Goal: Navigation & Orientation: Find specific page/section

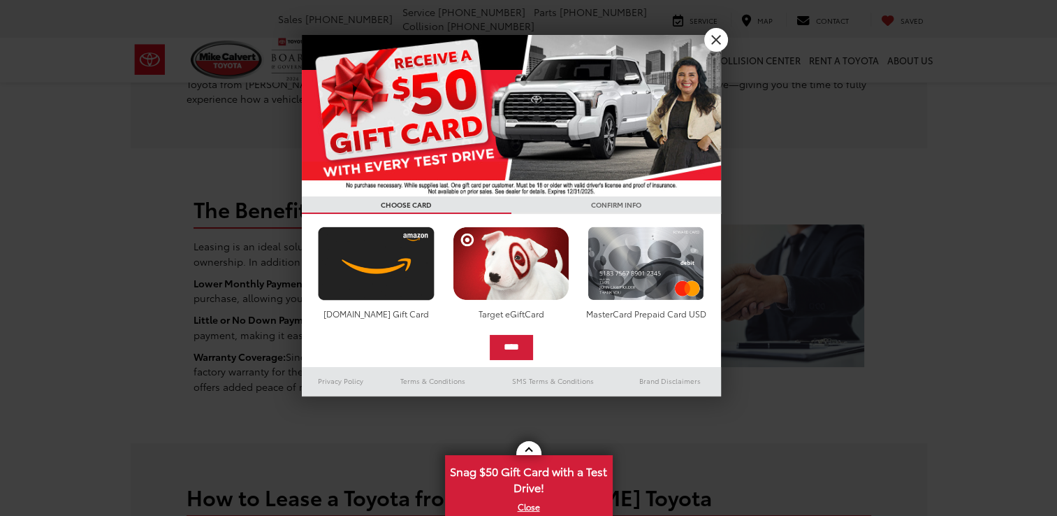
scroll to position [628, 0]
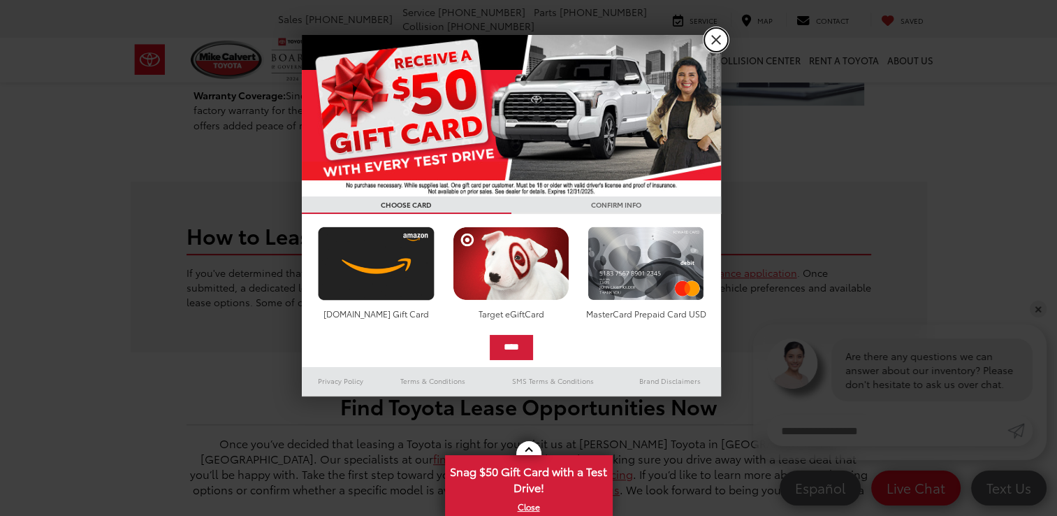
click at [714, 36] on link "X" at bounding box center [716, 40] width 24 height 24
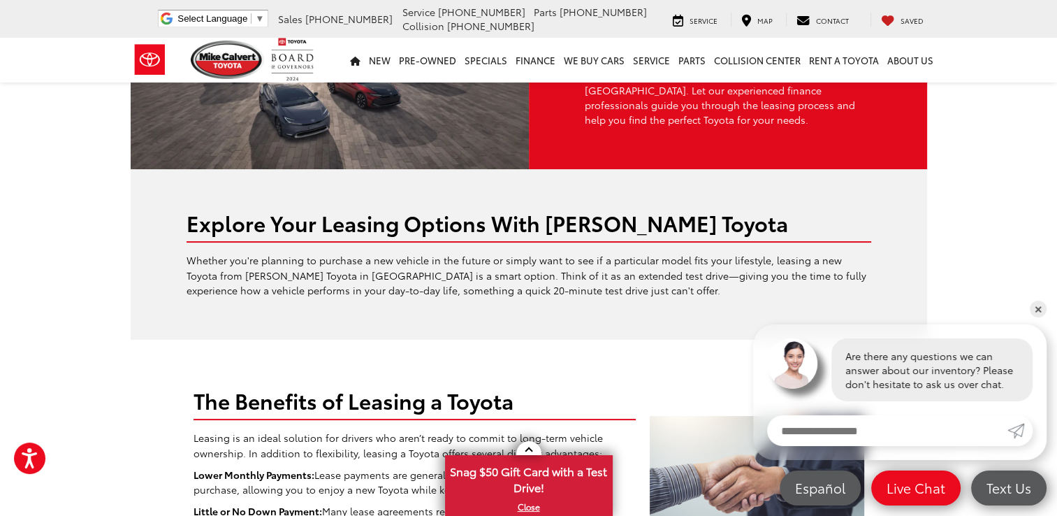
scroll to position [0, 0]
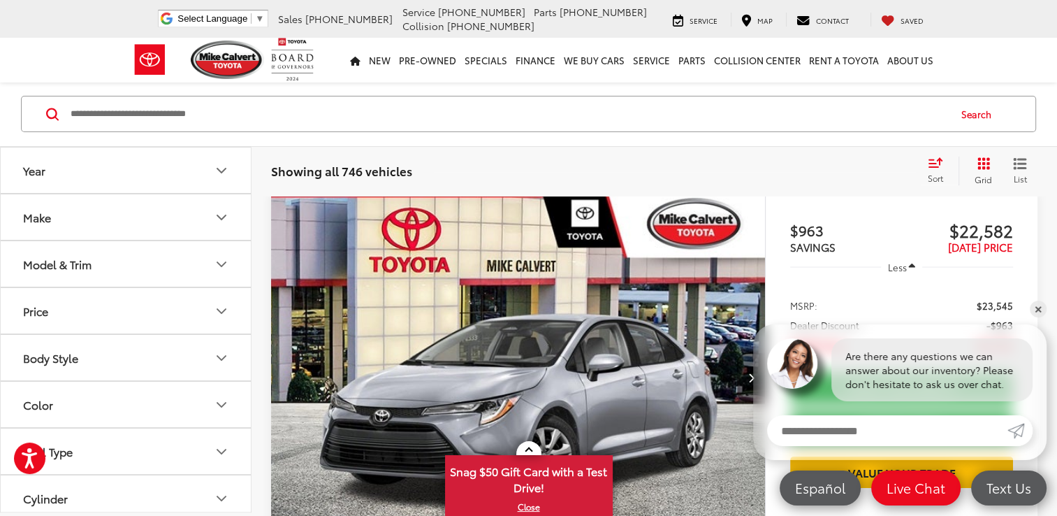
scroll to position [147, 0]
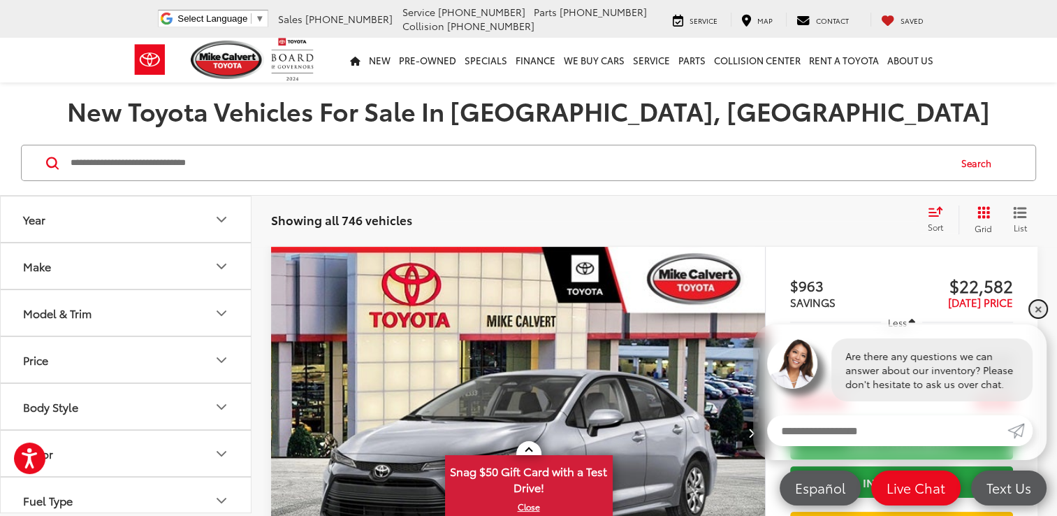
click at [1031, 305] on link "✕" at bounding box center [1038, 308] width 17 height 17
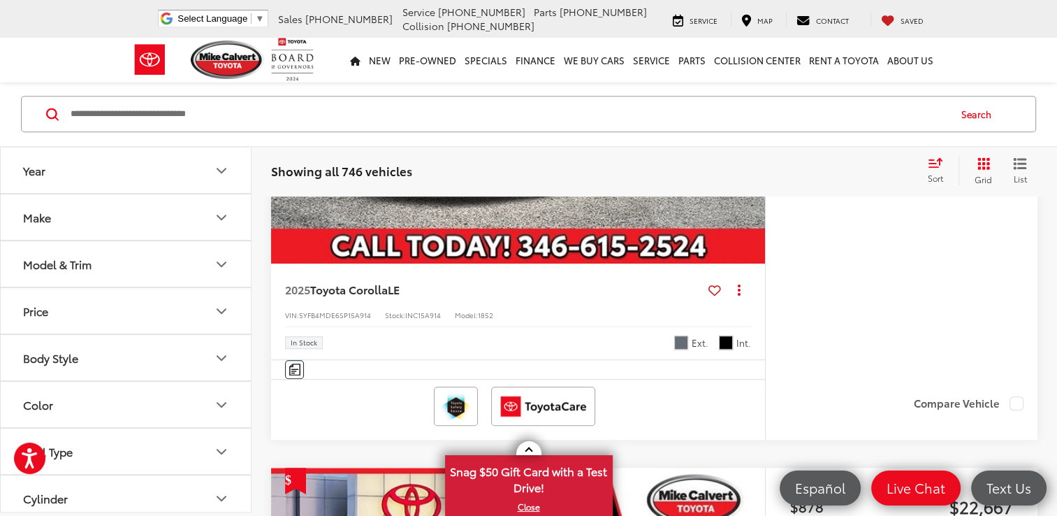
scroll to position [0, 0]
